Goal: Find specific page/section: Find specific page/section

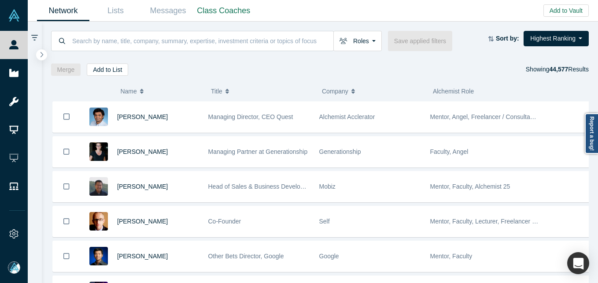
click at [97, 33] on input at bounding box center [202, 40] width 262 height 21
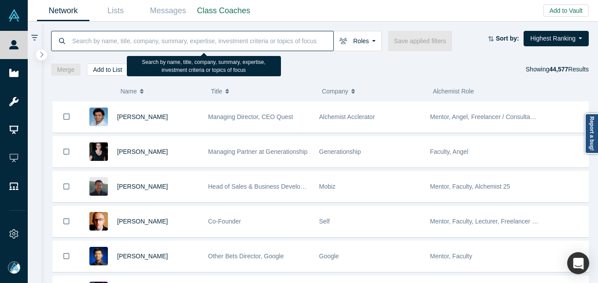
paste input "Ethan Yang"
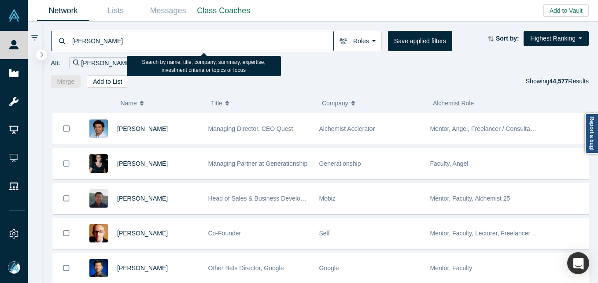
click at [79, 40] on input "Ethan Yang" at bounding box center [202, 40] width 262 height 21
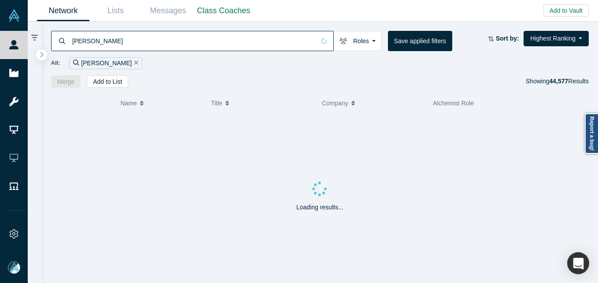
type input "Ethan Yang"
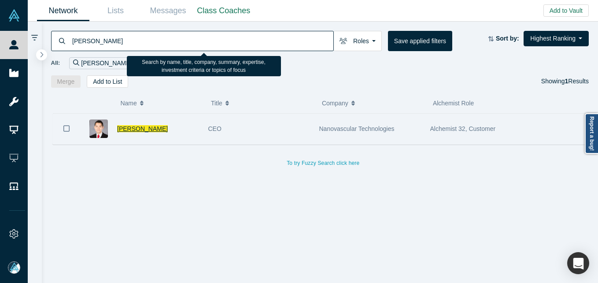
click at [126, 127] on span "Ethan Yang" at bounding box center [142, 128] width 51 height 7
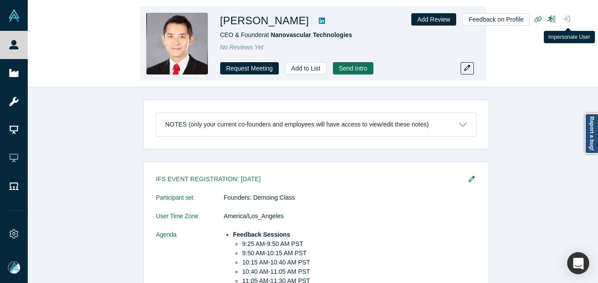
click at [570, 20] on button "button" at bounding box center [566, 19] width 14 height 12
